Goal: Find specific page/section: Find specific page/section

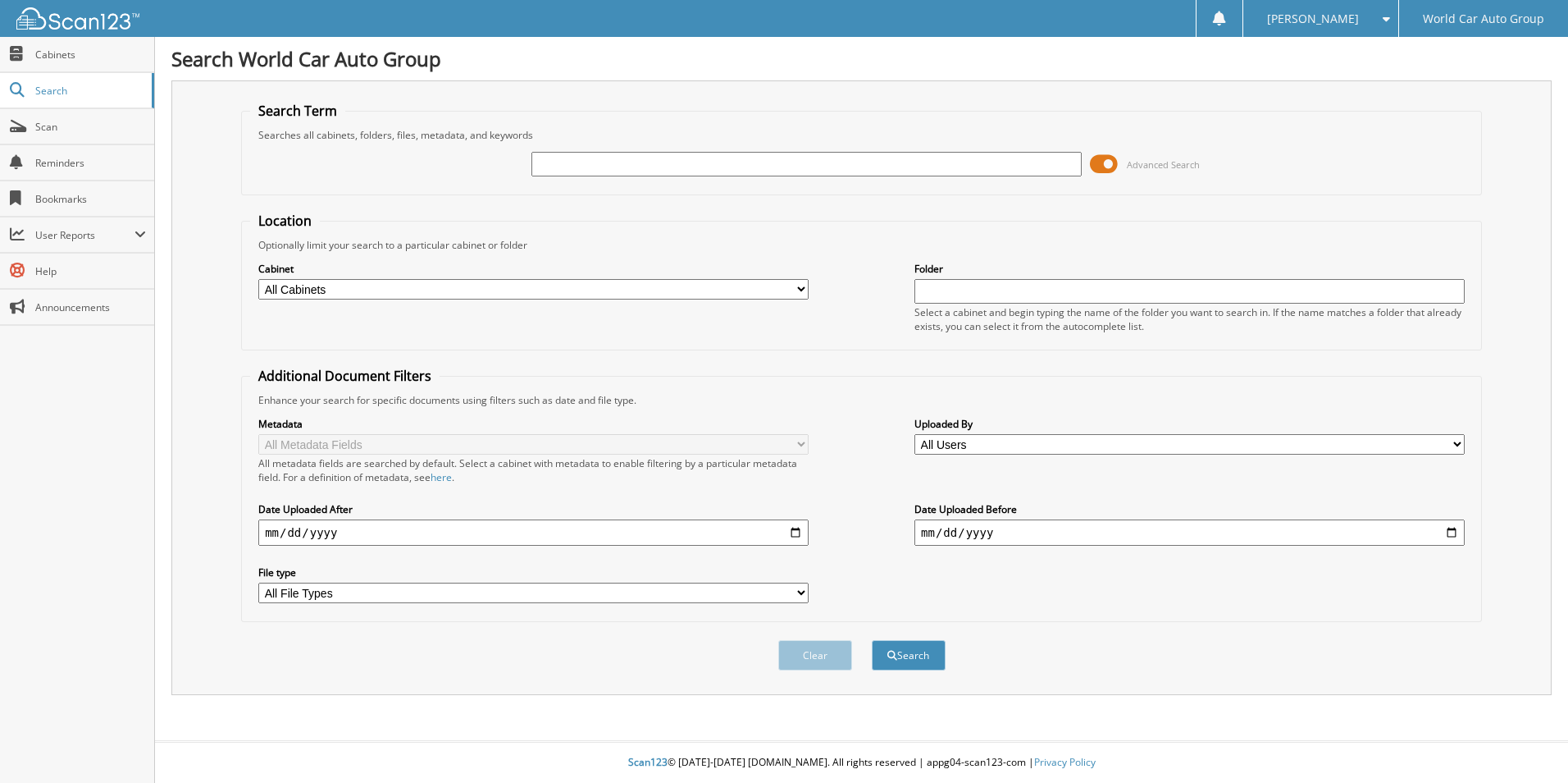
click at [580, 165] on input "text" at bounding box center [807, 164] width 550 height 25
type input "[PERSON_NAME]"
click at [801, 284] on select "All Cabinets CANCELLATION LEGEND KIA MAZDA REPAIR ORDERS WCNB SCANNER WHOLESALE…" at bounding box center [533, 289] width 550 height 21
select select "10810"
click at [258, 279] on select "All Cabinets CANCELLATION LEGEND KIA MAZDA REPAIR ORDERS WCNB SCANNER WHOLESALE…" at bounding box center [533, 289] width 550 height 21
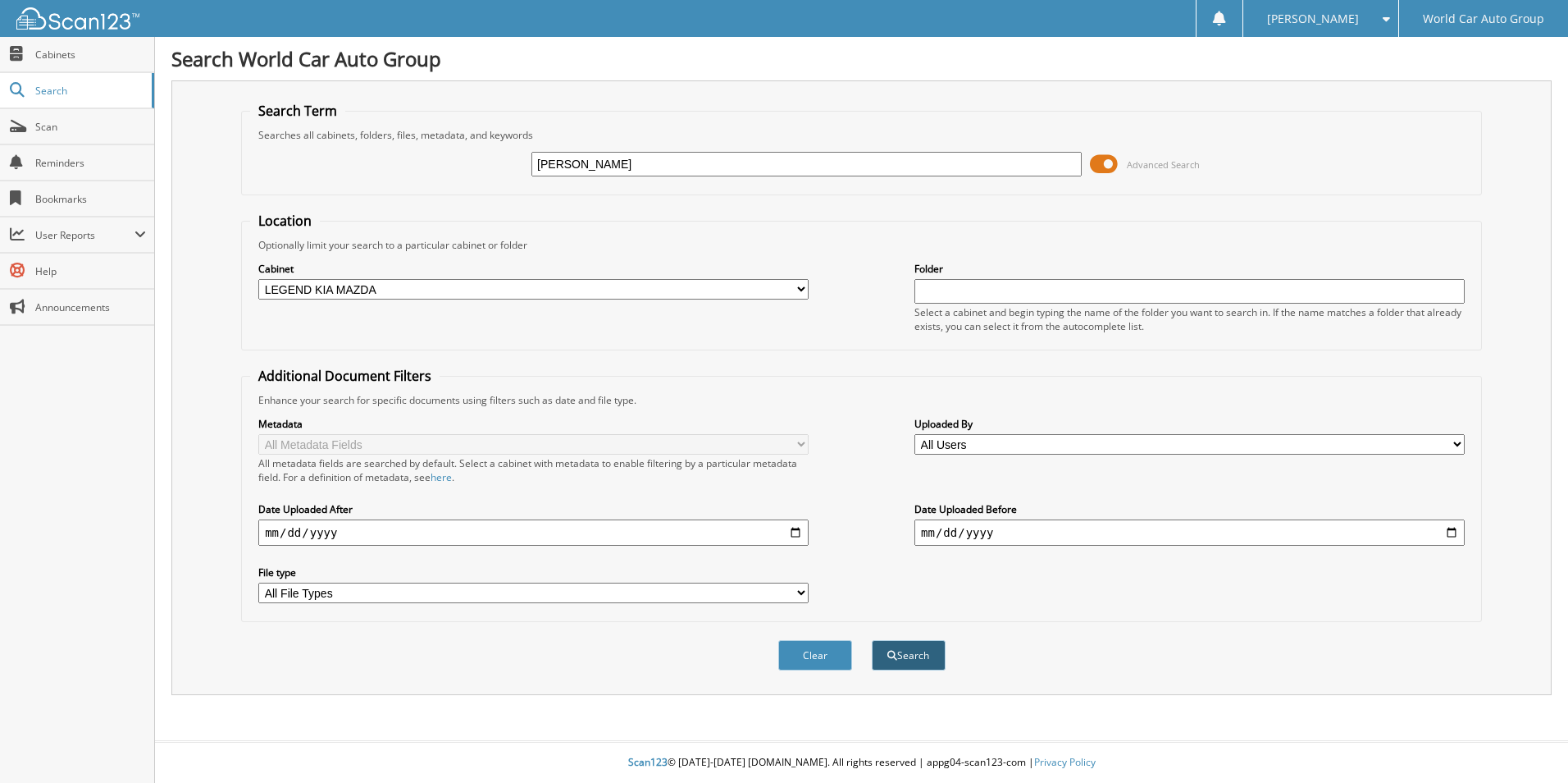
click at [917, 654] on button "Search" at bounding box center [909, 655] width 74 height 30
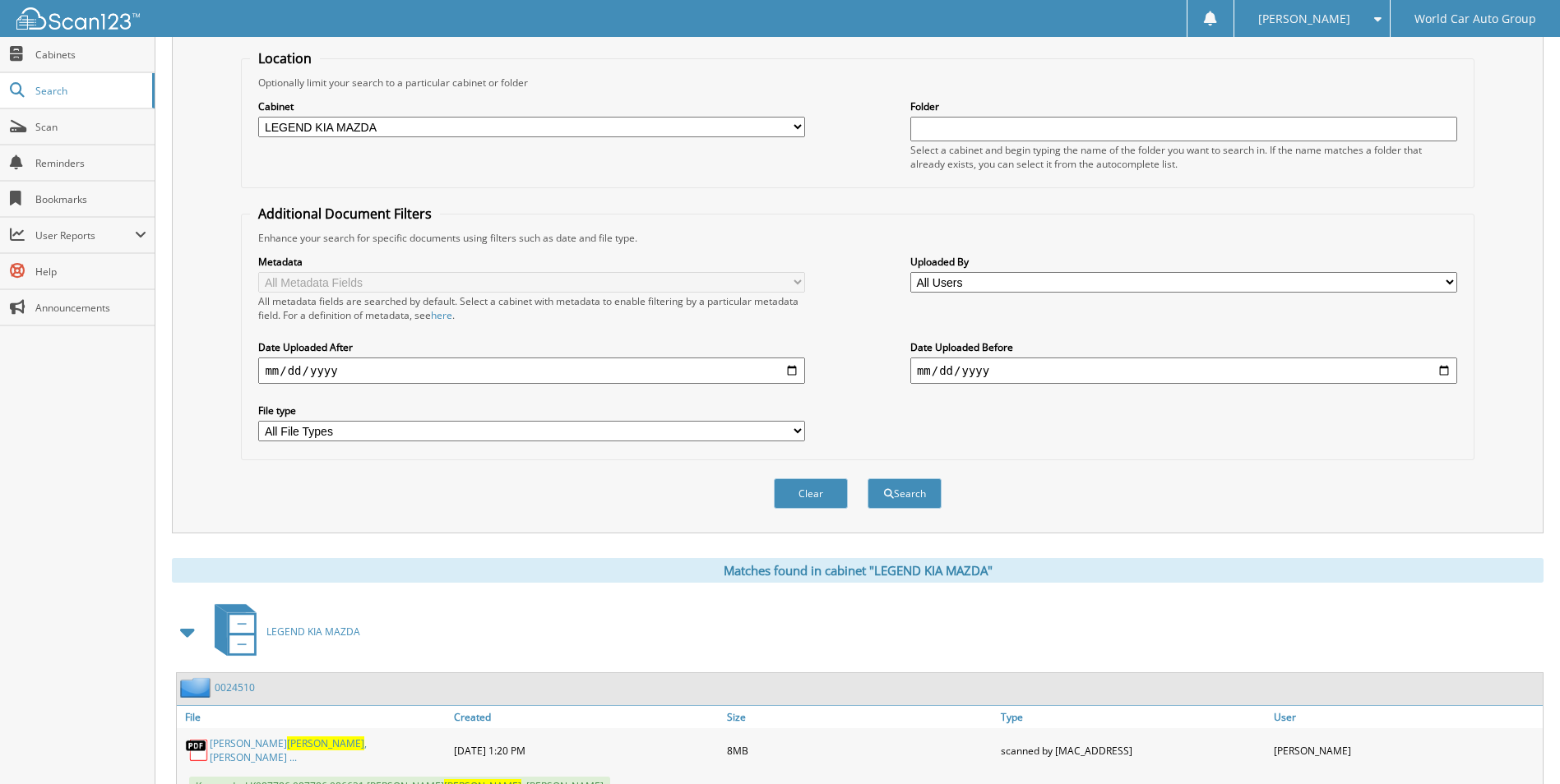
scroll to position [226, 0]
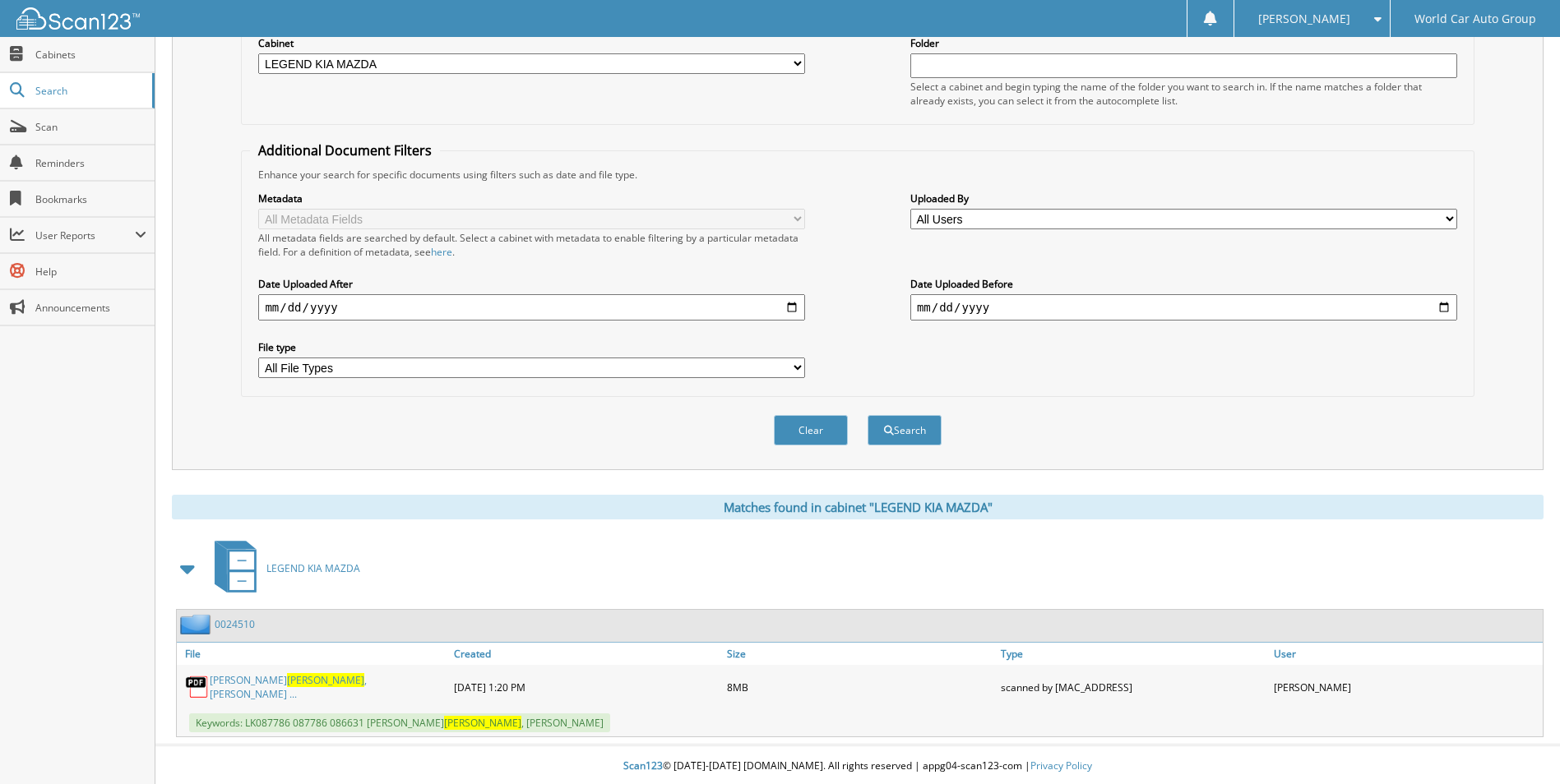
click at [248, 686] on link "TARYN LEE HOLLANDER , MATTHEW DOUGLAS ..." at bounding box center [327, 686] width 236 height 28
click at [81, 132] on span "Scan" at bounding box center [90, 127] width 111 height 14
